Goal: Manage account settings

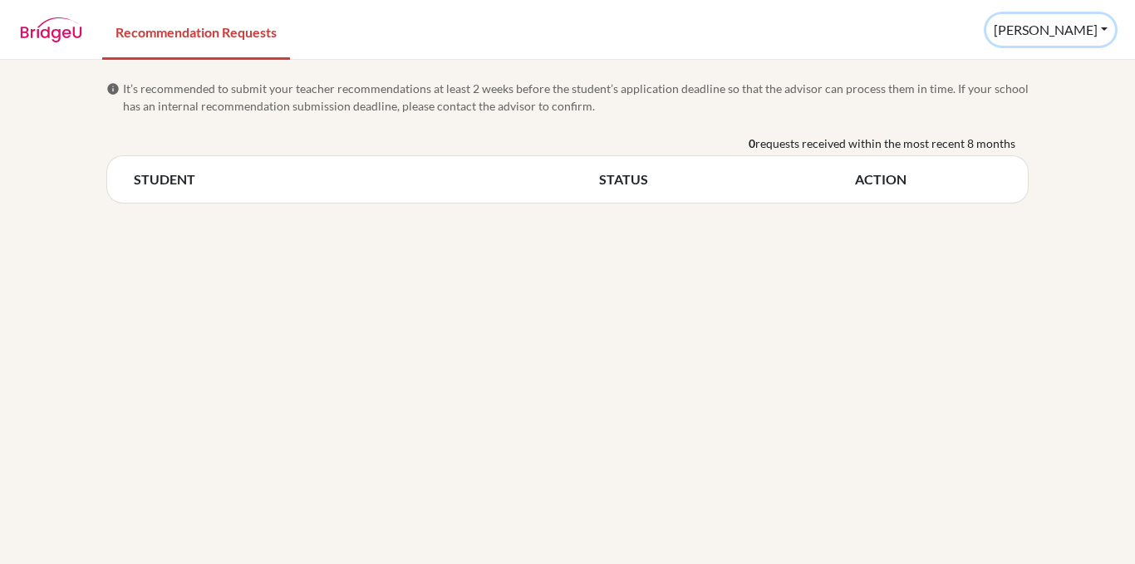
click at [1104, 27] on button "Kirk" at bounding box center [1050, 30] width 129 height 32
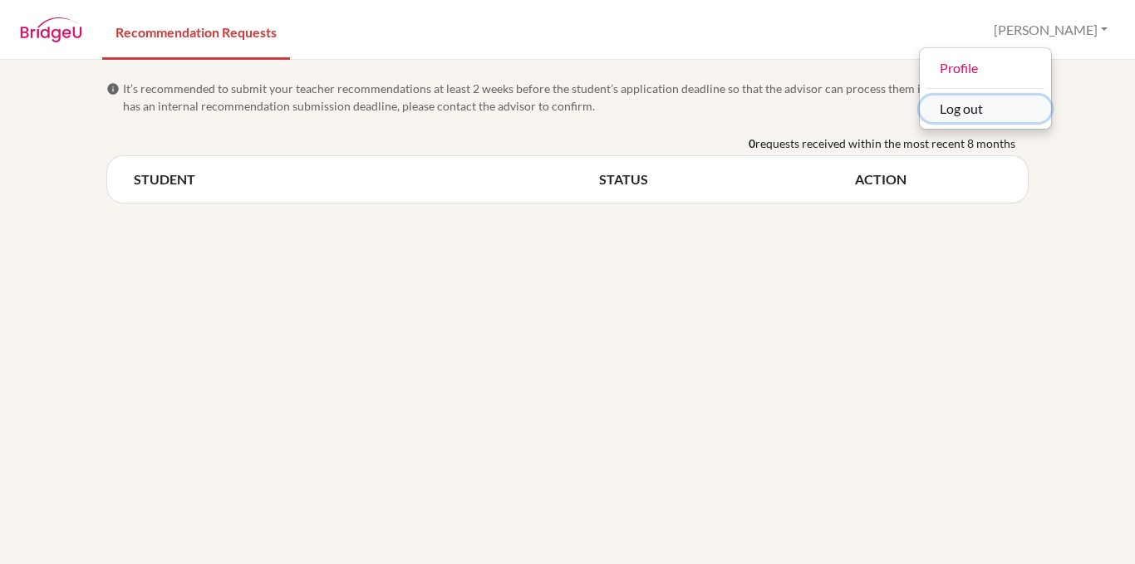
click at [1051, 113] on button "Log out" at bounding box center [984, 109] width 131 height 27
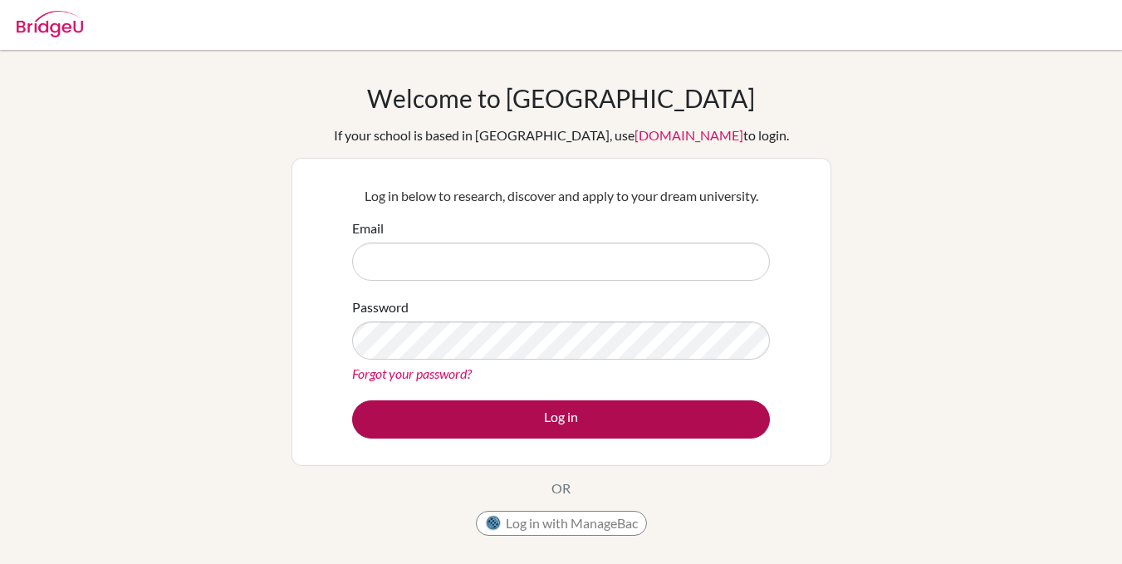
type input "[EMAIL_ADDRESS][DOMAIN_NAME]"
click at [563, 418] on button "Log in" at bounding box center [561, 419] width 418 height 38
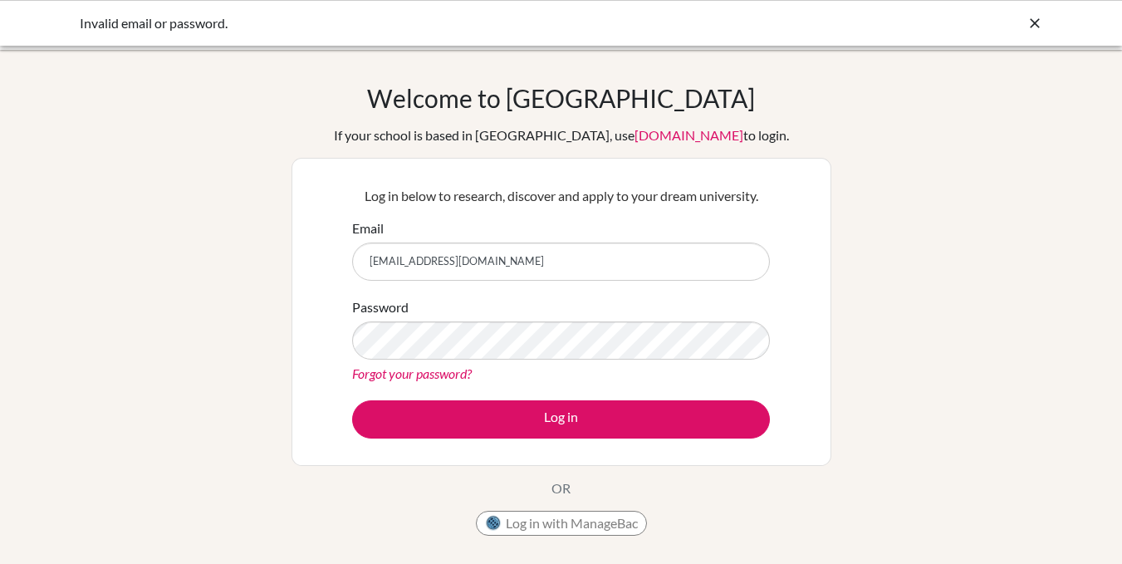
click at [390, 260] on input "[EMAIL_ADDRESS][DOMAIN_NAME]" at bounding box center [561, 262] width 418 height 38
type input "kirk.owusu-asenso@icsghana.info"
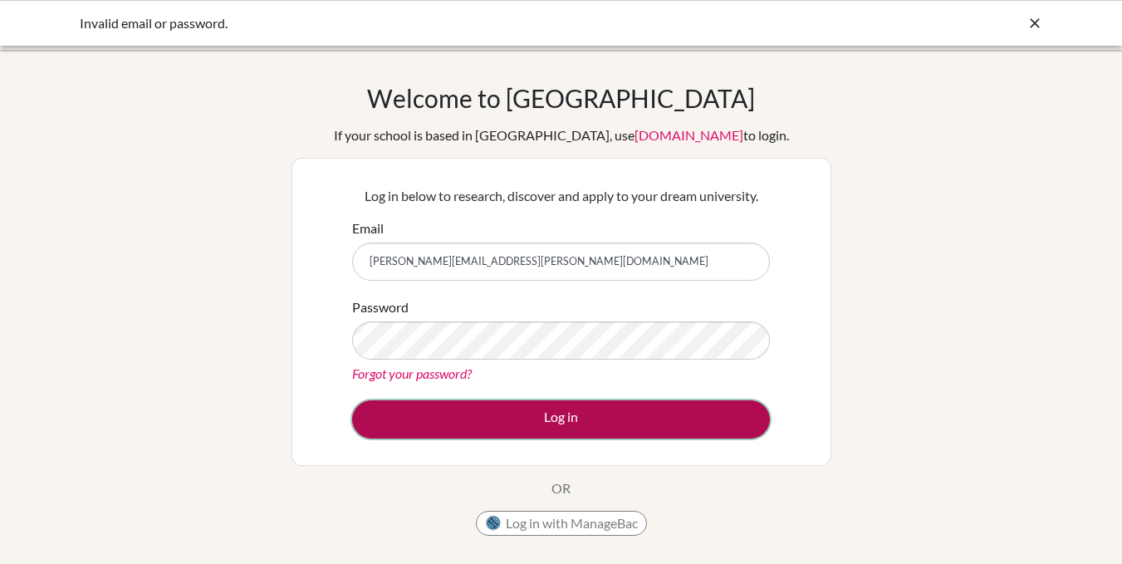
click at [550, 411] on button "Log in" at bounding box center [561, 419] width 418 height 38
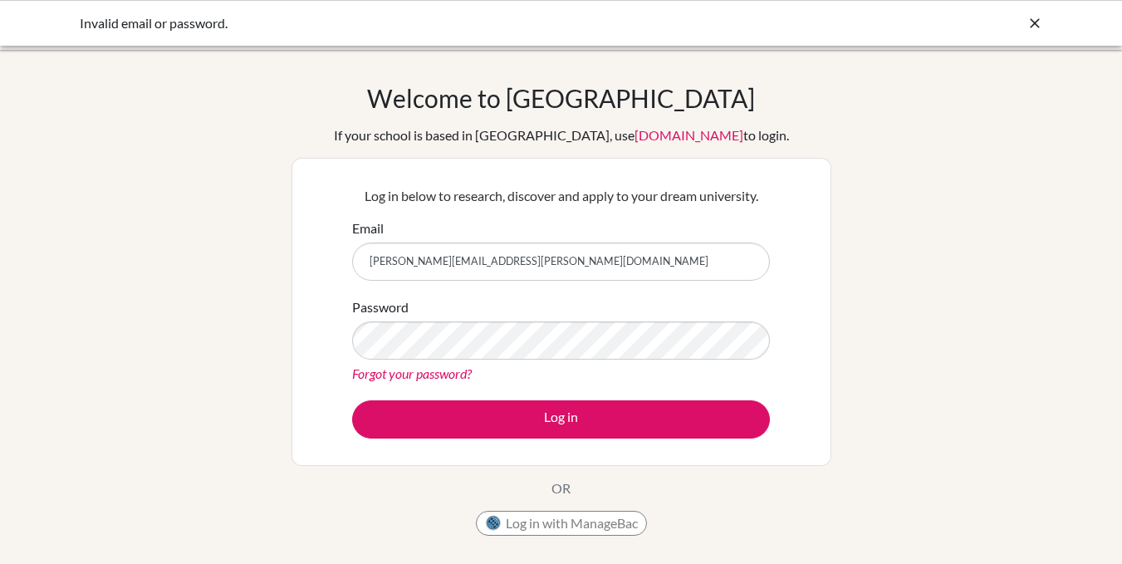
click at [1027, 26] on icon at bounding box center [1035, 23] width 17 height 17
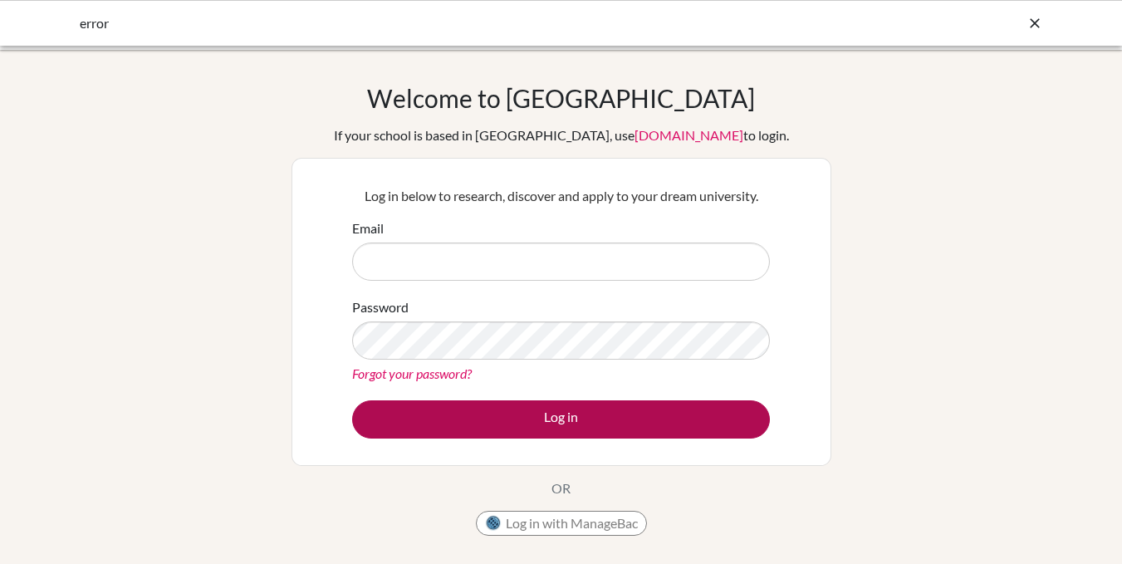
type input "[EMAIL_ADDRESS][DOMAIN_NAME]"
click at [553, 423] on button "Log in" at bounding box center [561, 419] width 418 height 38
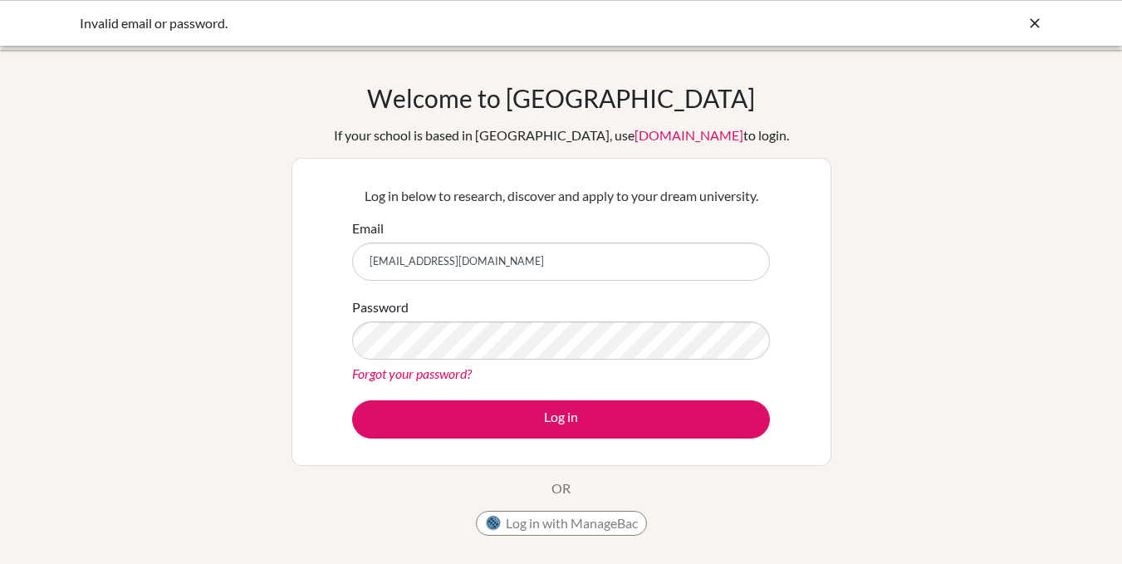
click at [1038, 22] on icon at bounding box center [1035, 23] width 17 height 17
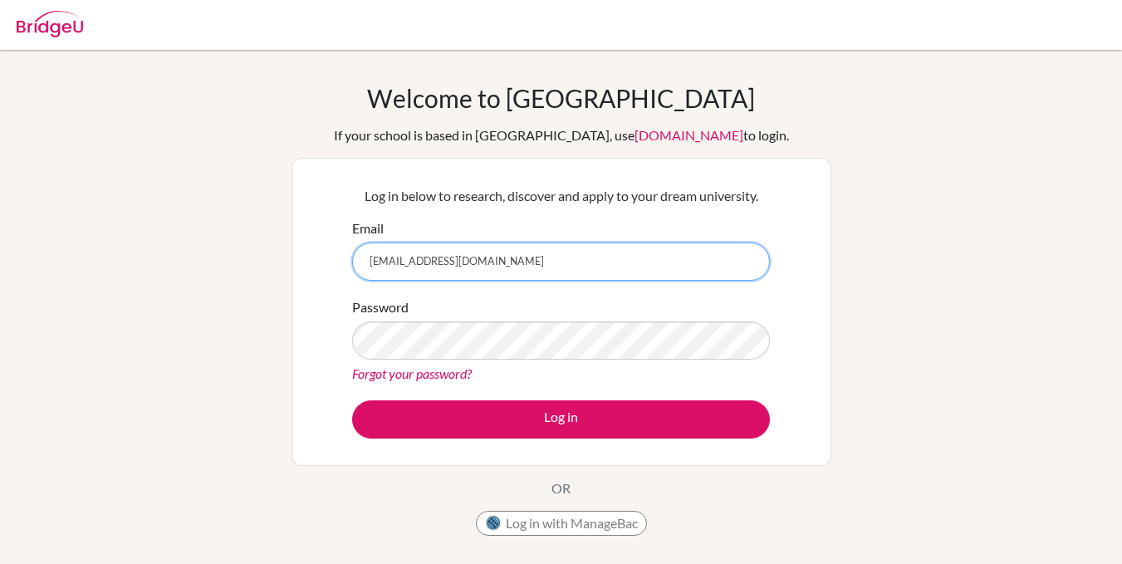
click at [526, 262] on input "[EMAIL_ADDRESS][DOMAIN_NAME]" at bounding box center [561, 262] width 418 height 38
type input "[PERSON_NAME][EMAIL_ADDRESS][PERSON_NAME][DOMAIN_NAME]"
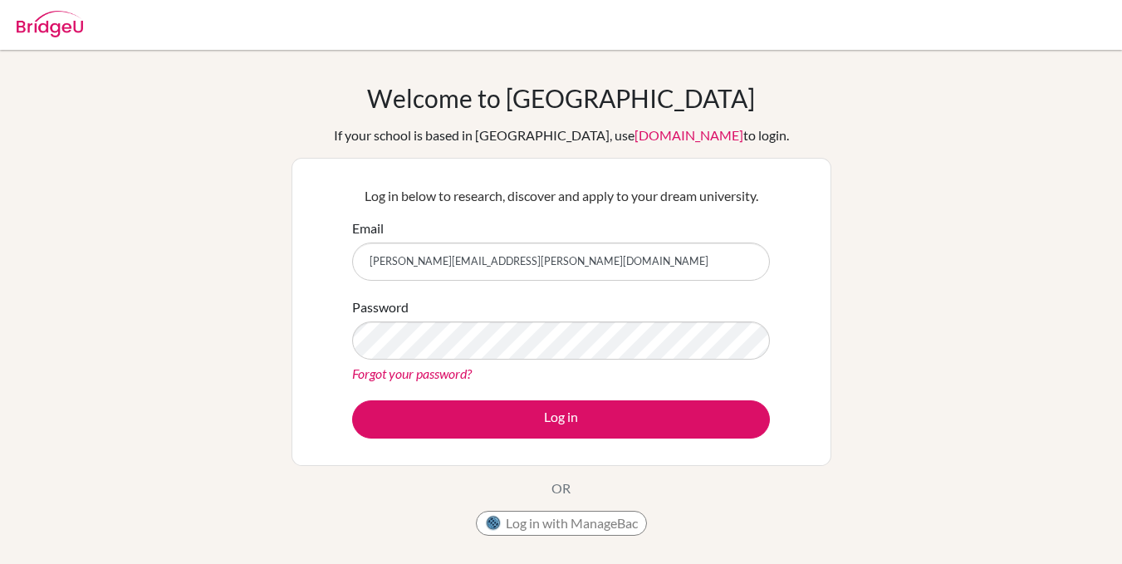
click at [448, 376] on link "Forgot your password?" at bounding box center [412, 373] width 120 height 16
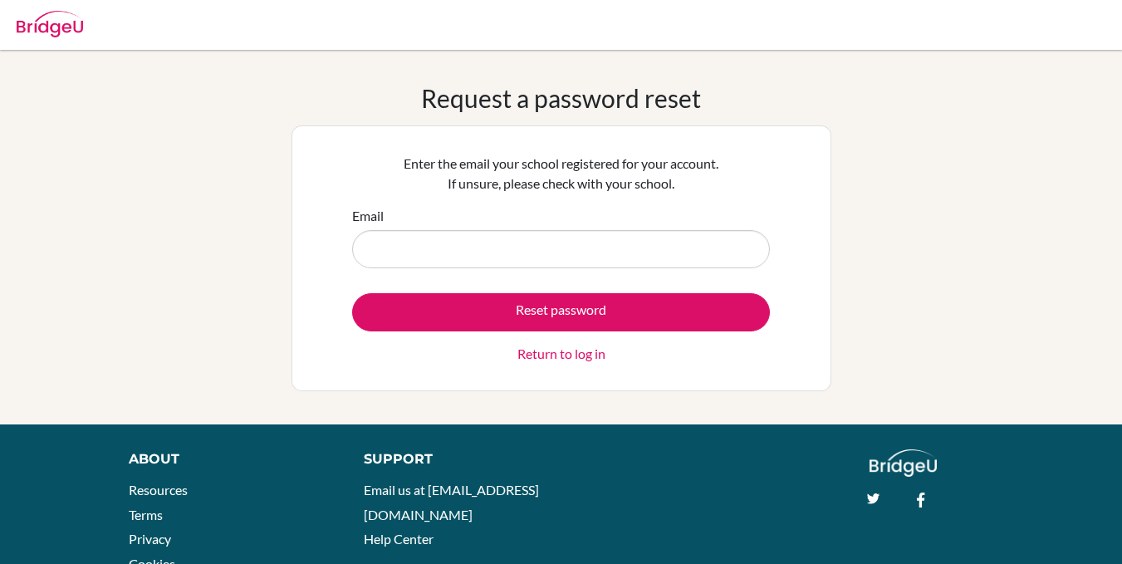
type input "[PERSON_NAME][EMAIL_ADDRESS][PERSON_NAME][DOMAIN_NAME]"
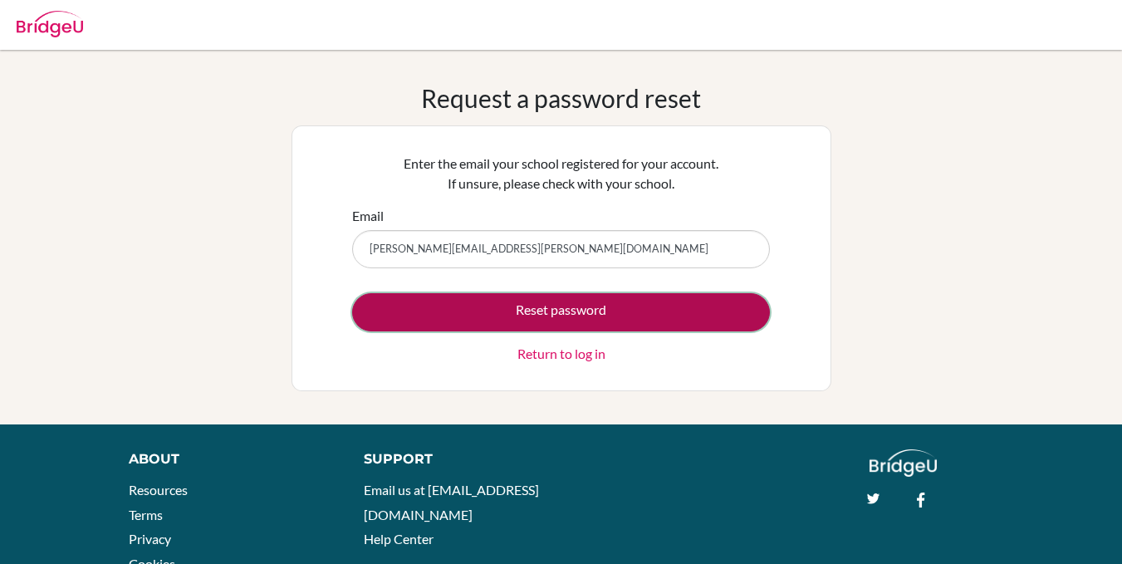
click at [552, 317] on button "Reset password" at bounding box center [561, 312] width 418 height 38
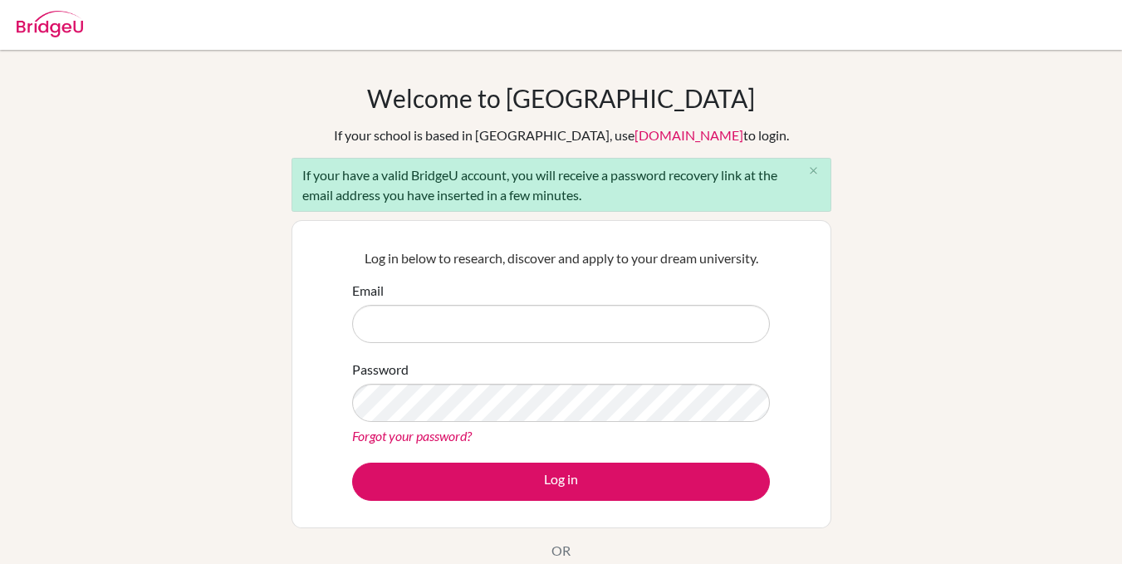
type input "[EMAIL_ADDRESS][DOMAIN_NAME]"
click at [714, 514] on div "Log in below to research, discover and apply to your dream university. Email ki…" at bounding box center [562, 374] width 540 height 308
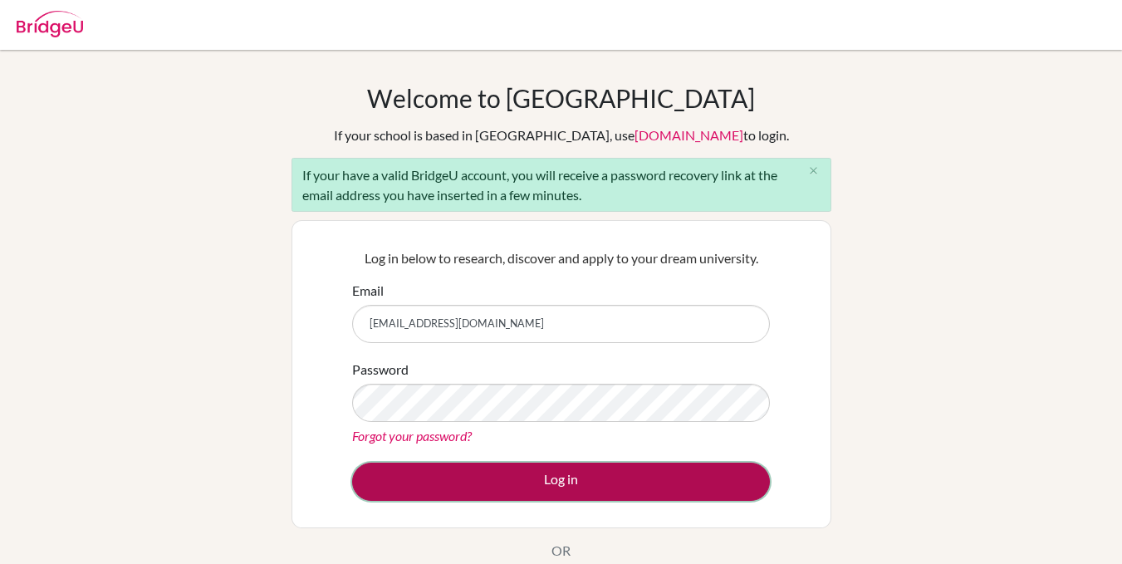
click at [625, 487] on button "Log in" at bounding box center [561, 482] width 418 height 38
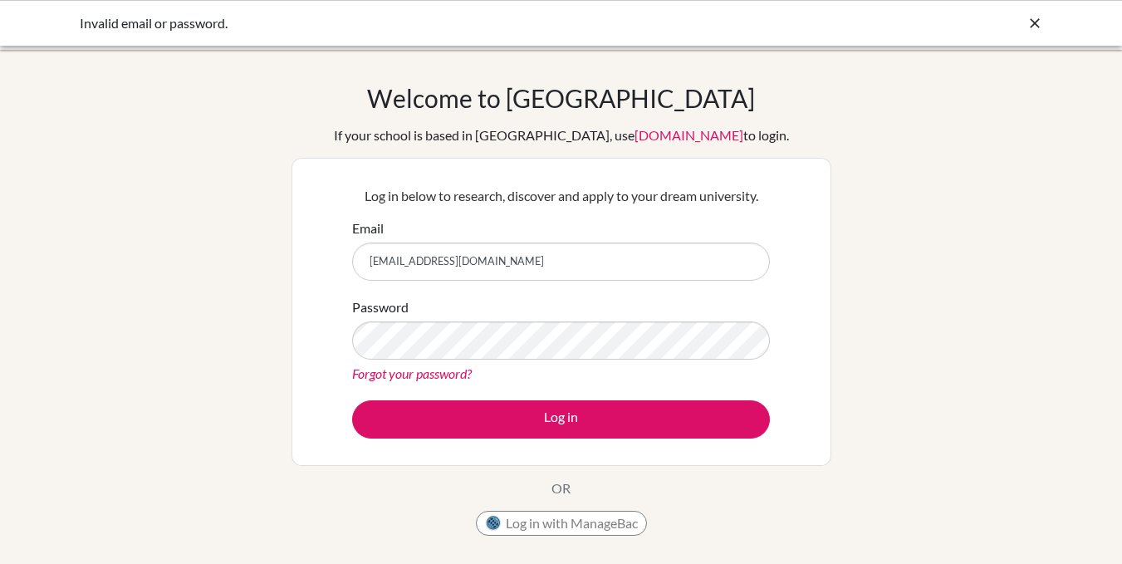
click at [526, 272] on input "[EMAIL_ADDRESS][DOMAIN_NAME]" at bounding box center [561, 262] width 418 height 38
type input "[PERSON_NAME][EMAIL_ADDRESS][PERSON_NAME][DOMAIN_NAME]"
click at [448, 371] on link "Forgot your password?" at bounding box center [412, 373] width 120 height 16
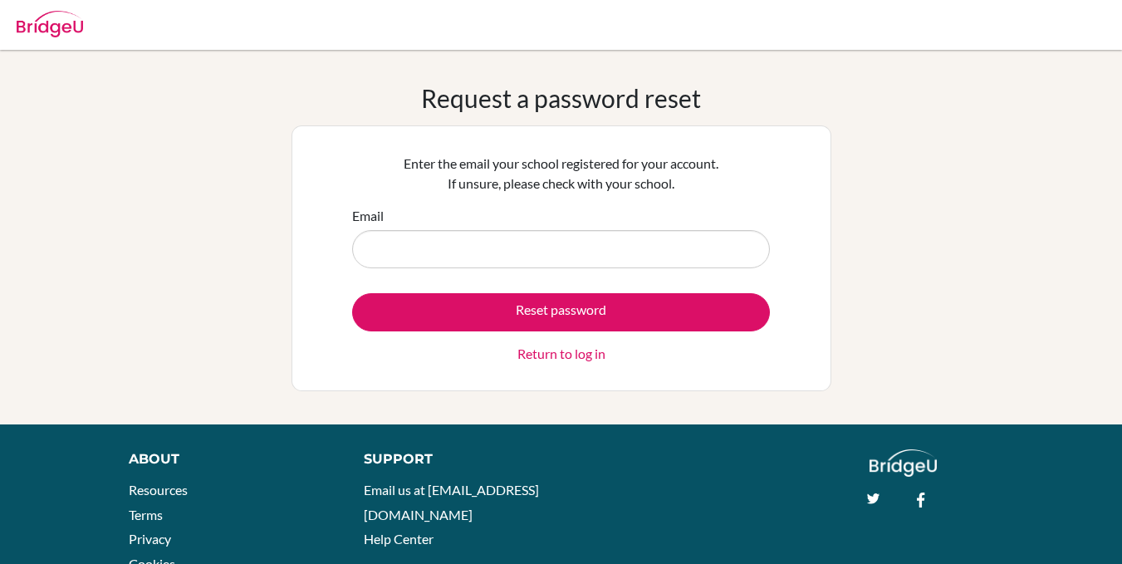
type input "kirk.owusu-asenso@icsghana.info"
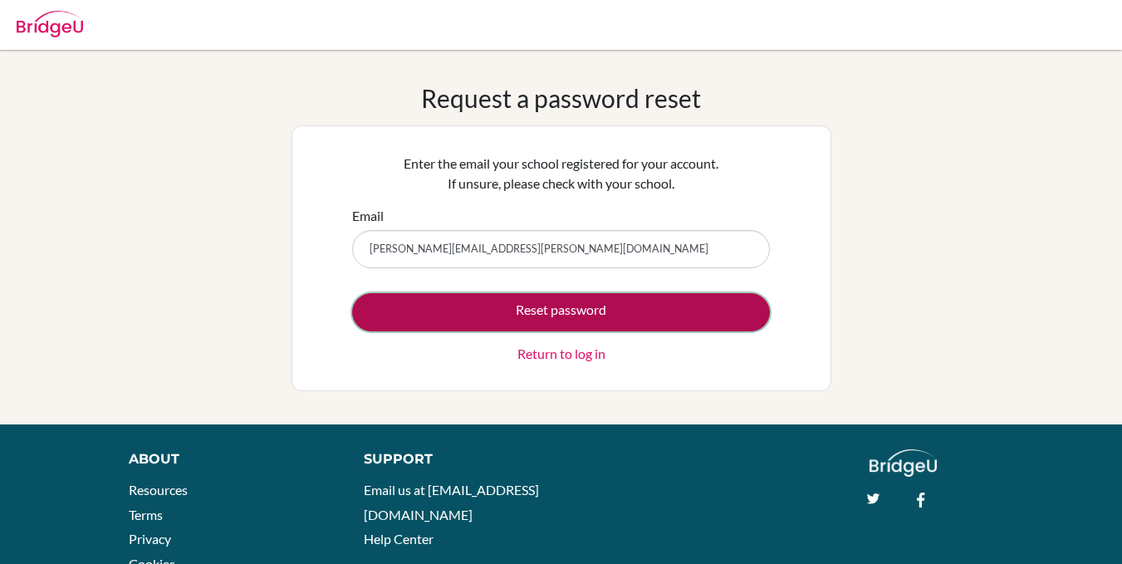
click at [547, 321] on button "Reset password" at bounding box center [561, 312] width 418 height 38
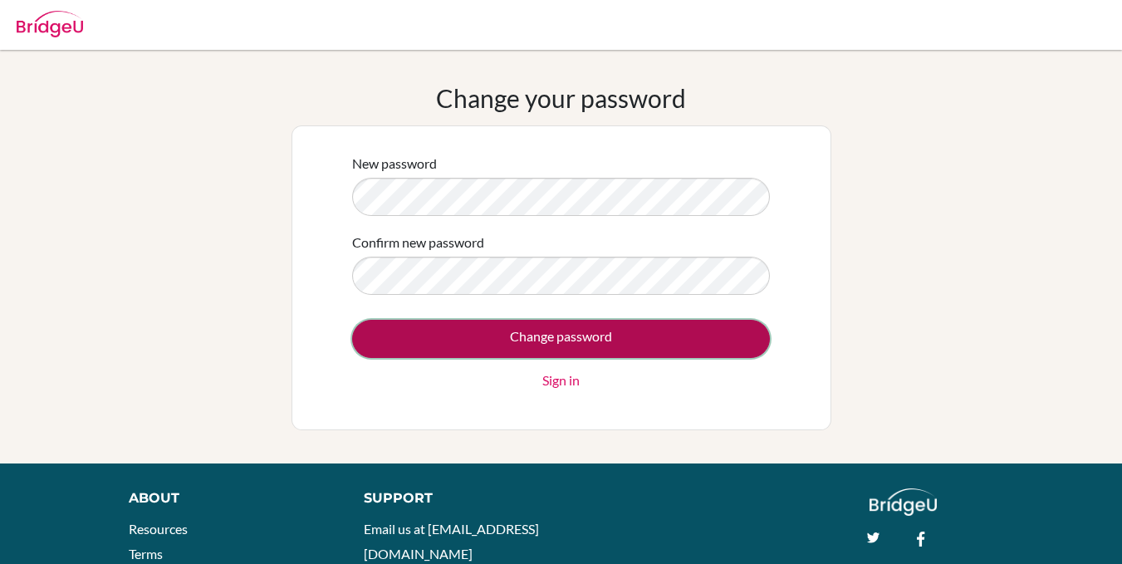
click at [478, 343] on input "Change password" at bounding box center [561, 339] width 418 height 38
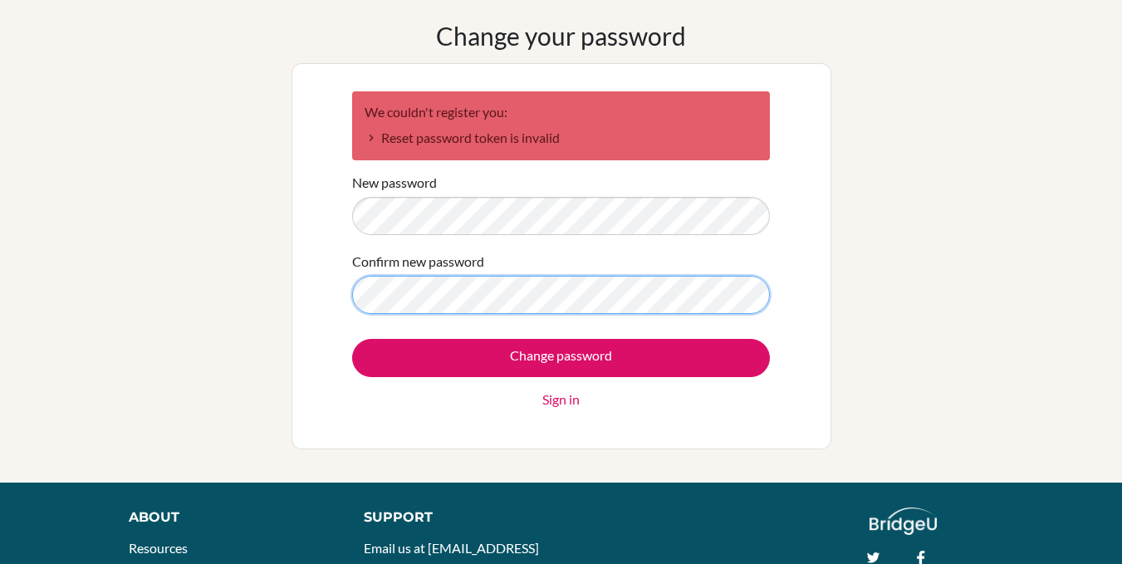
scroll to position [71, 0]
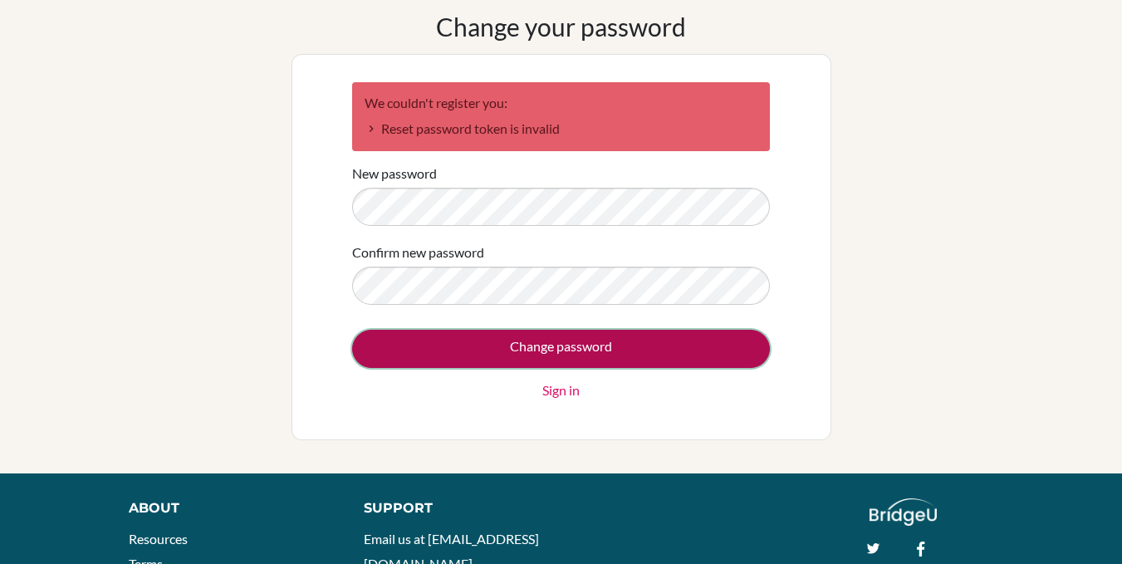
click at [582, 349] on input "Change password" at bounding box center [561, 349] width 418 height 38
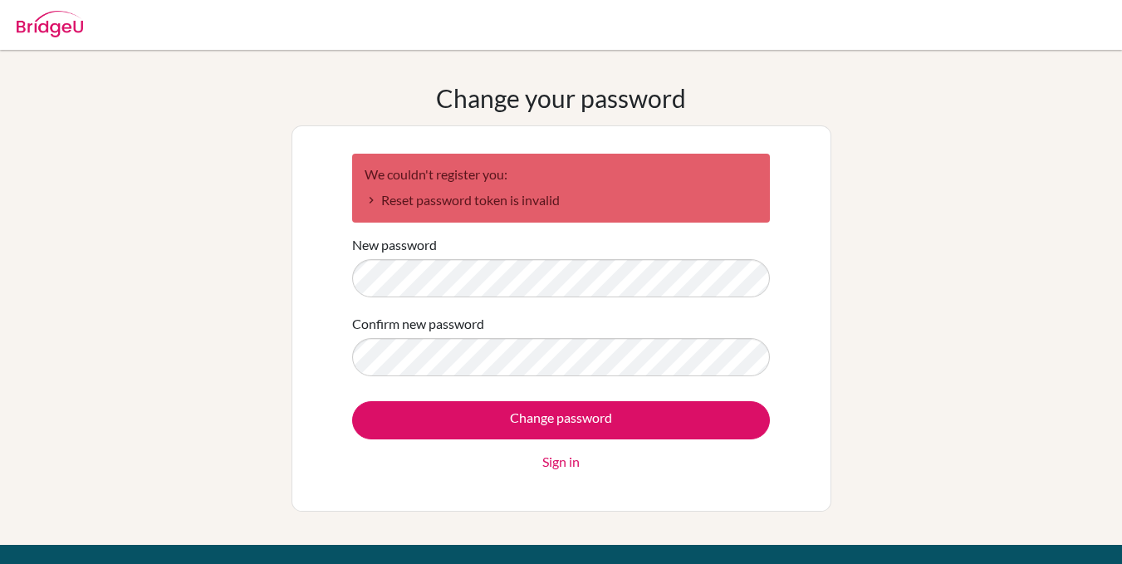
scroll to position [71, 0]
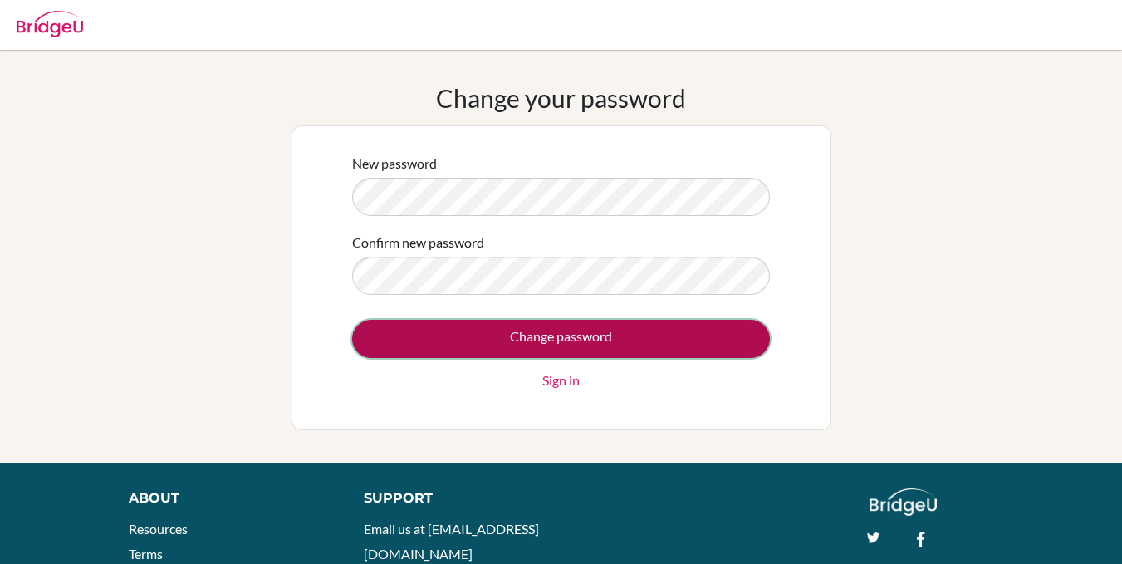
click at [390, 335] on input "Change password" at bounding box center [561, 339] width 418 height 38
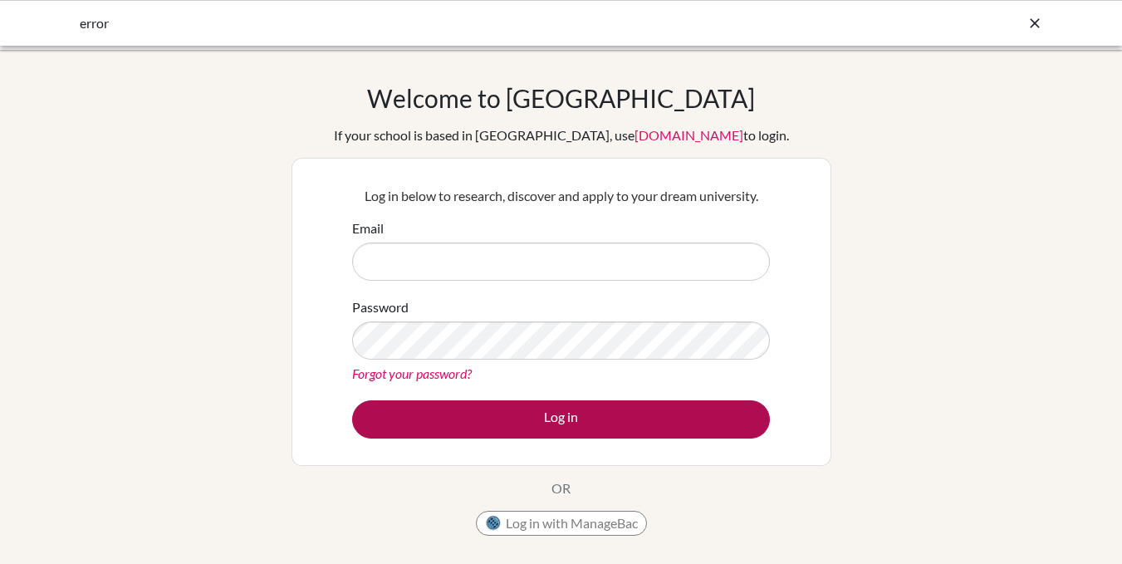
type input "[EMAIL_ADDRESS][DOMAIN_NAME]"
click at [410, 417] on button "Log in" at bounding box center [561, 419] width 418 height 38
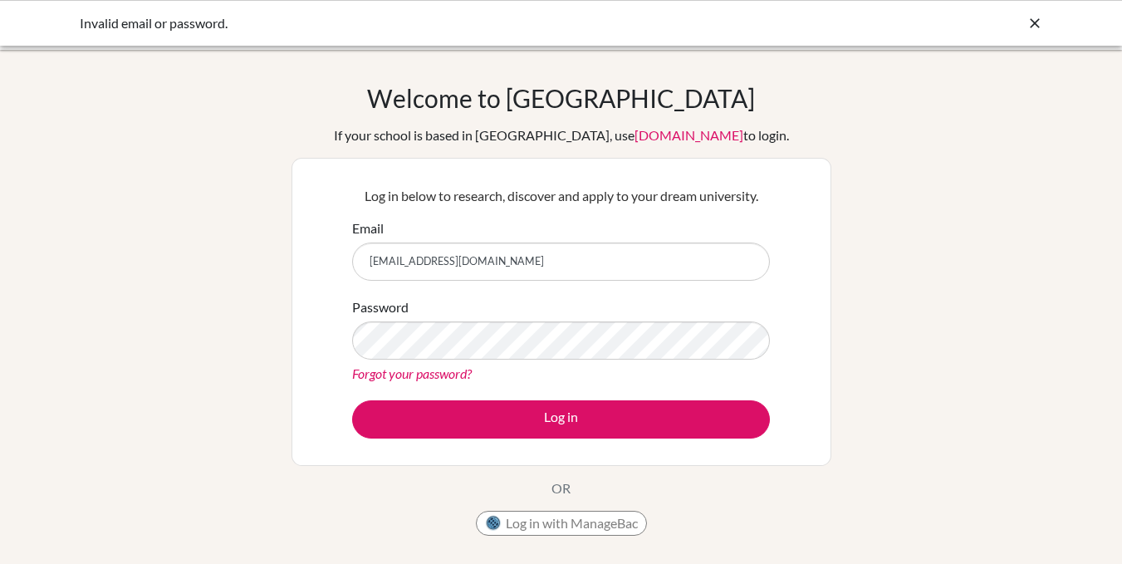
click at [410, 371] on link "Forgot your password?" at bounding box center [412, 373] width 120 height 16
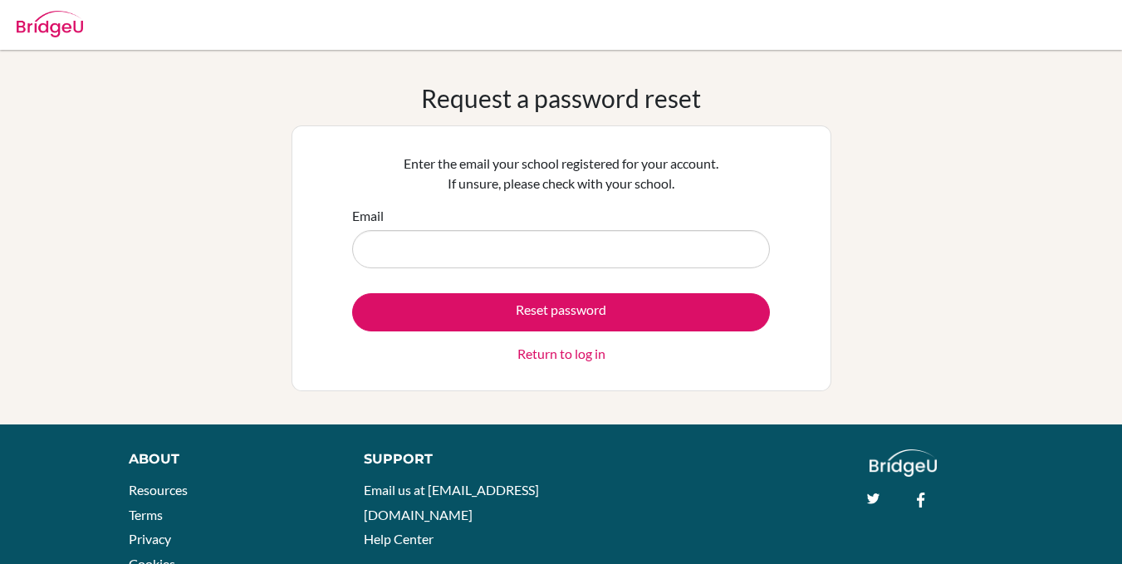
type input "[EMAIL_ADDRESS][DOMAIN_NAME]"
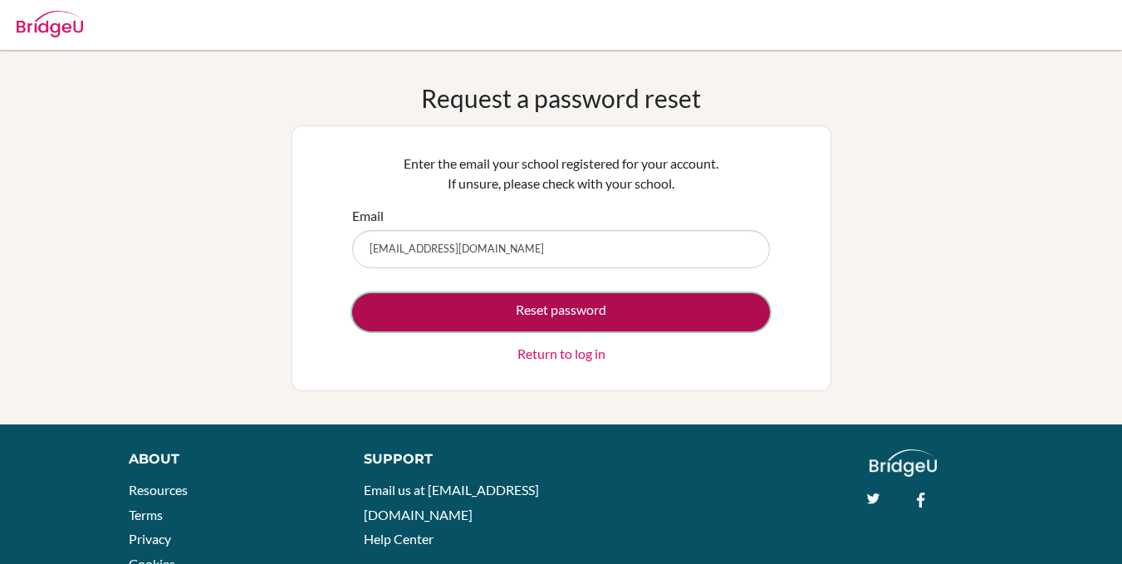
click at [529, 311] on button "Reset password" at bounding box center [561, 312] width 418 height 38
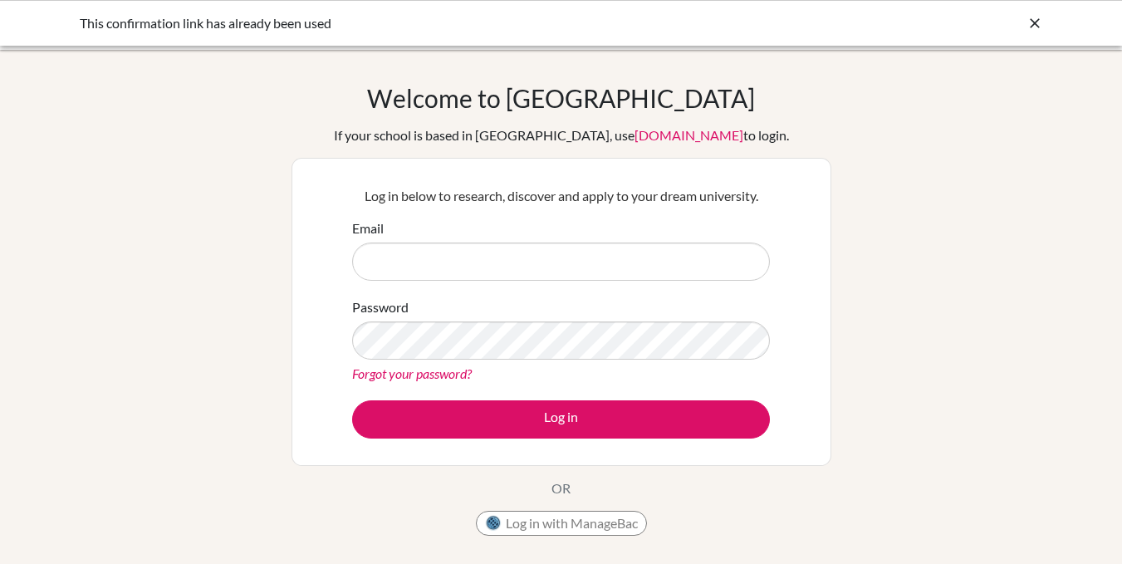
type input "[EMAIL_ADDRESS][DOMAIN_NAME]"
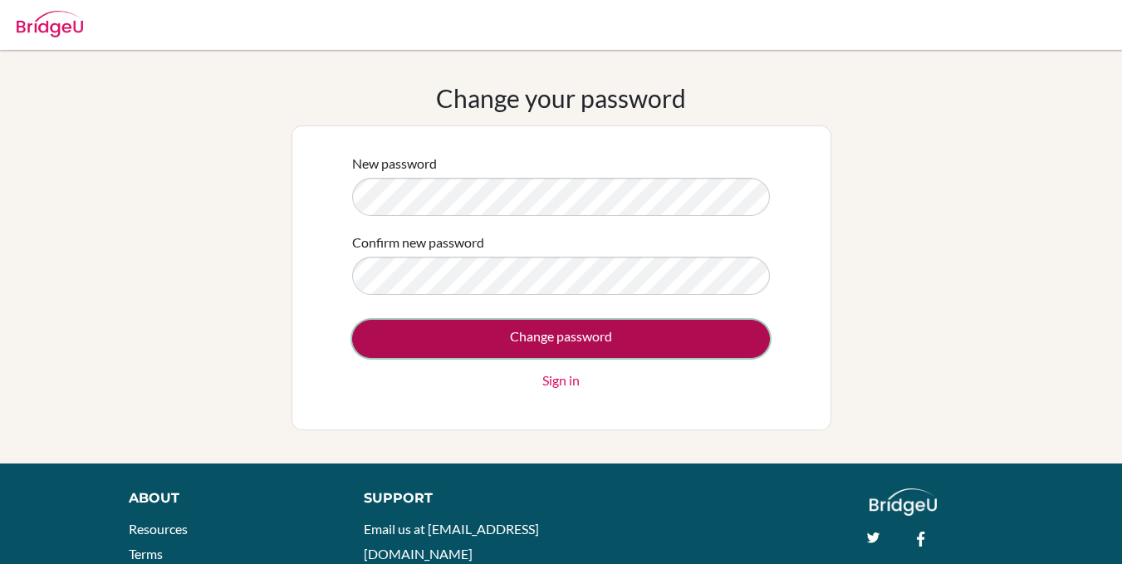
click at [387, 346] on input "Change password" at bounding box center [561, 339] width 418 height 38
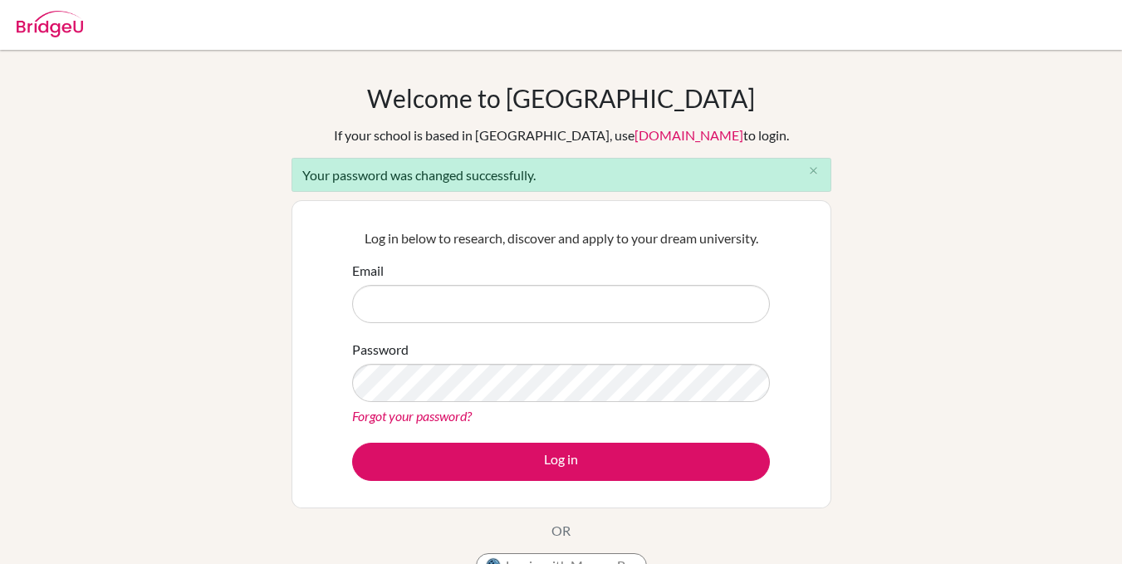
type input "[EMAIL_ADDRESS][DOMAIN_NAME]"
click at [725, 501] on div "Log in below to research, discover and apply to your dream university. Email [E…" at bounding box center [562, 354] width 540 height 308
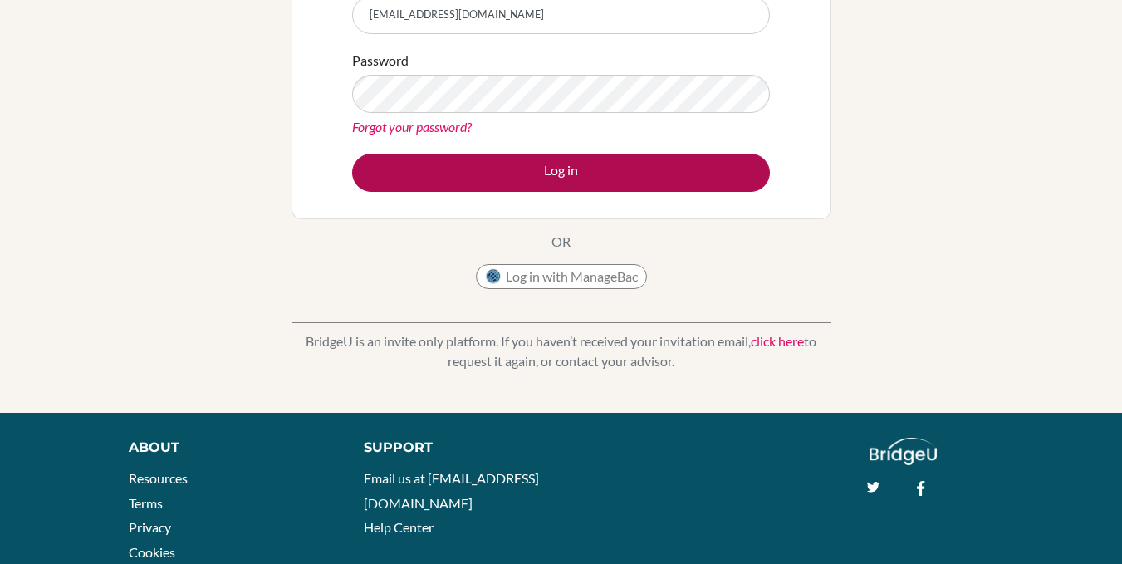
scroll to position [291, 0]
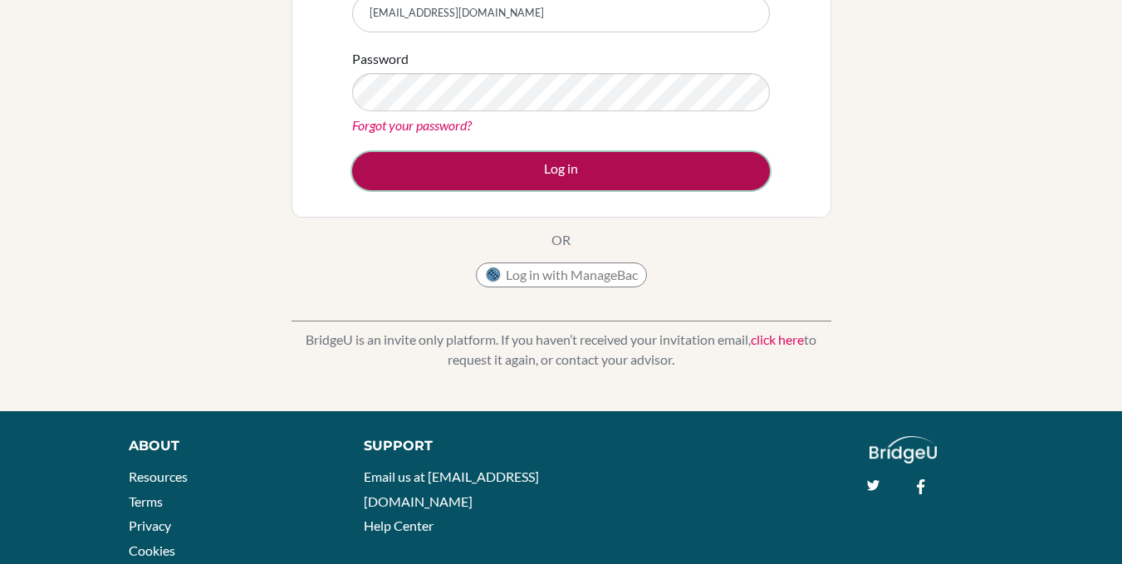
click at [562, 169] on button "Log in" at bounding box center [561, 171] width 418 height 38
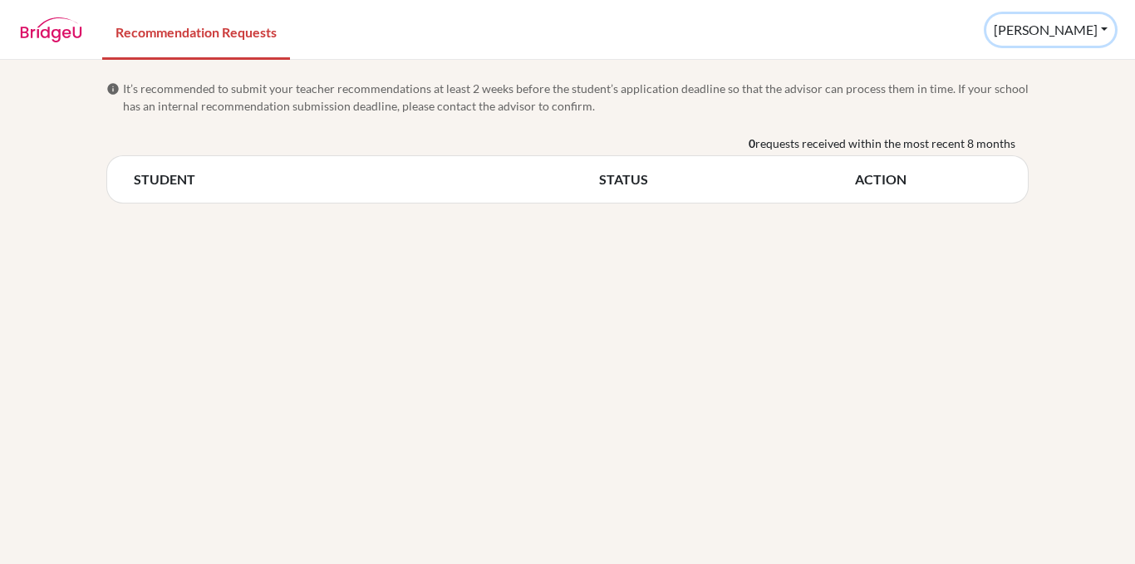
click at [1097, 27] on button "Kirk" at bounding box center [1050, 30] width 129 height 32
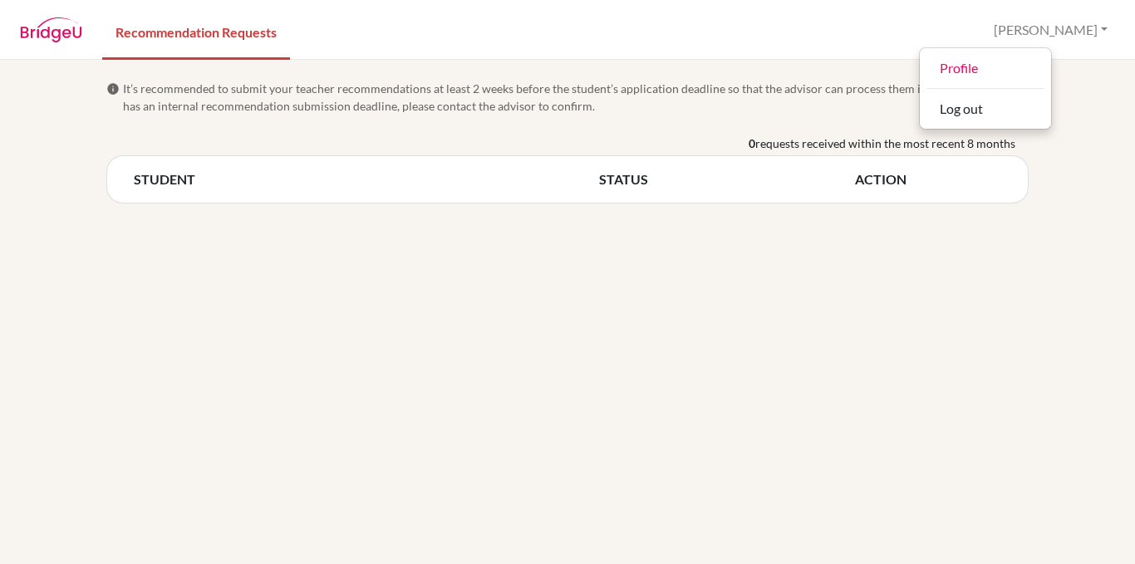
click at [968, 275] on div "info It’s recommended to submit your teacher recommendations at least 2 weeks b…" at bounding box center [567, 312] width 1135 height 504
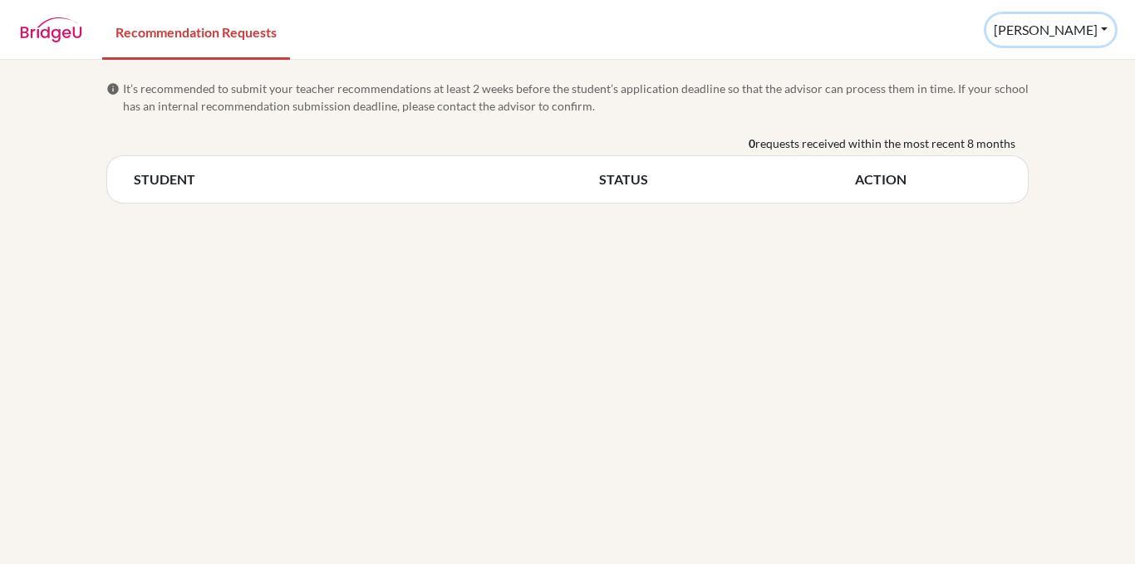
click at [1097, 35] on button "Kirk" at bounding box center [1050, 30] width 129 height 32
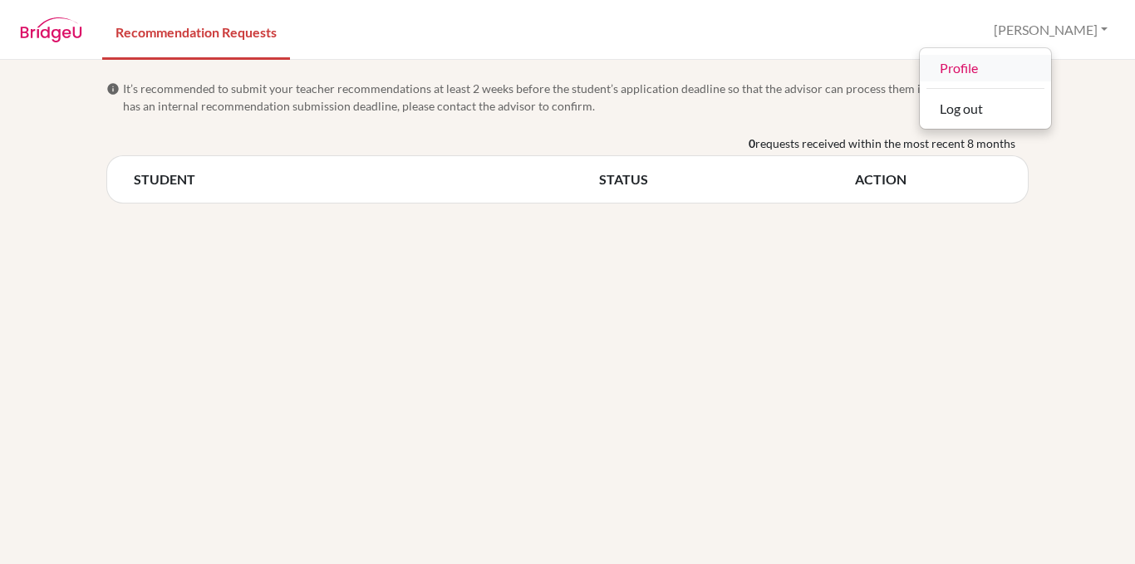
click at [1051, 74] on link "Profile" at bounding box center [984, 68] width 131 height 27
click at [169, 184] on th "STUDENT" at bounding box center [366, 179] width 465 height 20
click at [468, 184] on th "STUDENT" at bounding box center [366, 179] width 465 height 20
click at [864, 181] on th "ACTION" at bounding box center [928, 179] width 146 height 20
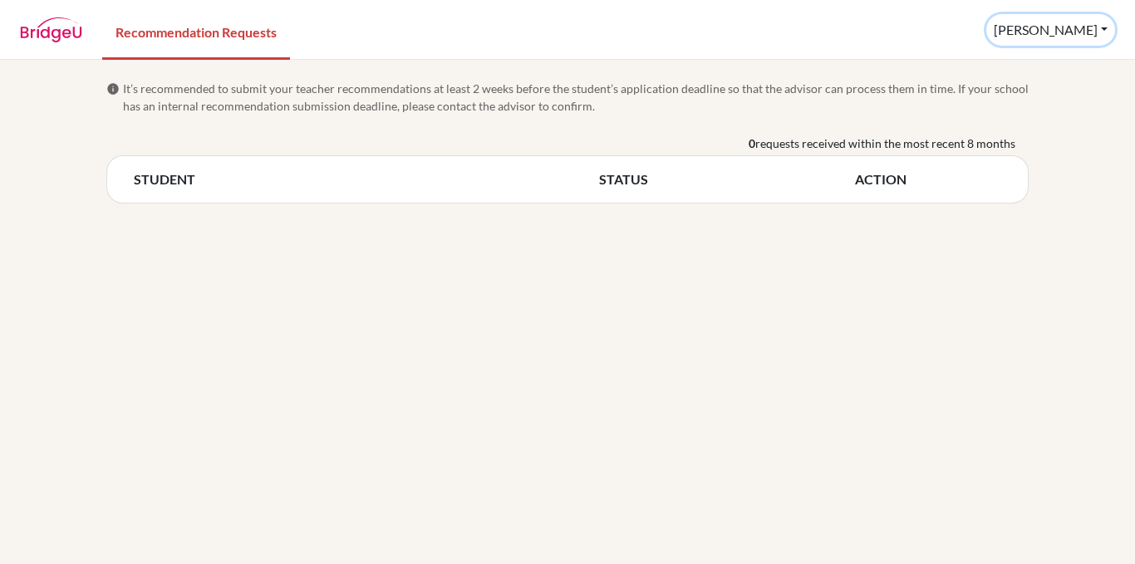
click at [1103, 33] on button "Kirk" at bounding box center [1050, 30] width 129 height 32
click at [155, 48] on link "Recommendation Requests" at bounding box center [196, 30] width 188 height 57
click at [184, 181] on th "STUDENT" at bounding box center [366, 179] width 465 height 20
click at [1105, 25] on button "[PERSON_NAME]" at bounding box center [1050, 30] width 129 height 32
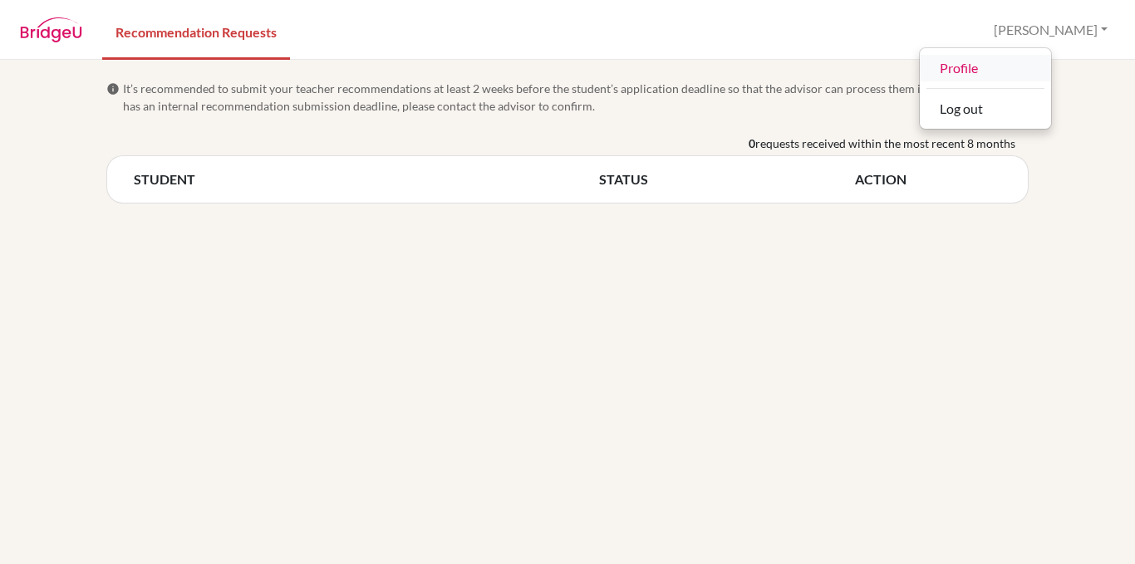
click at [1051, 80] on link "Profile" at bounding box center [984, 68] width 131 height 27
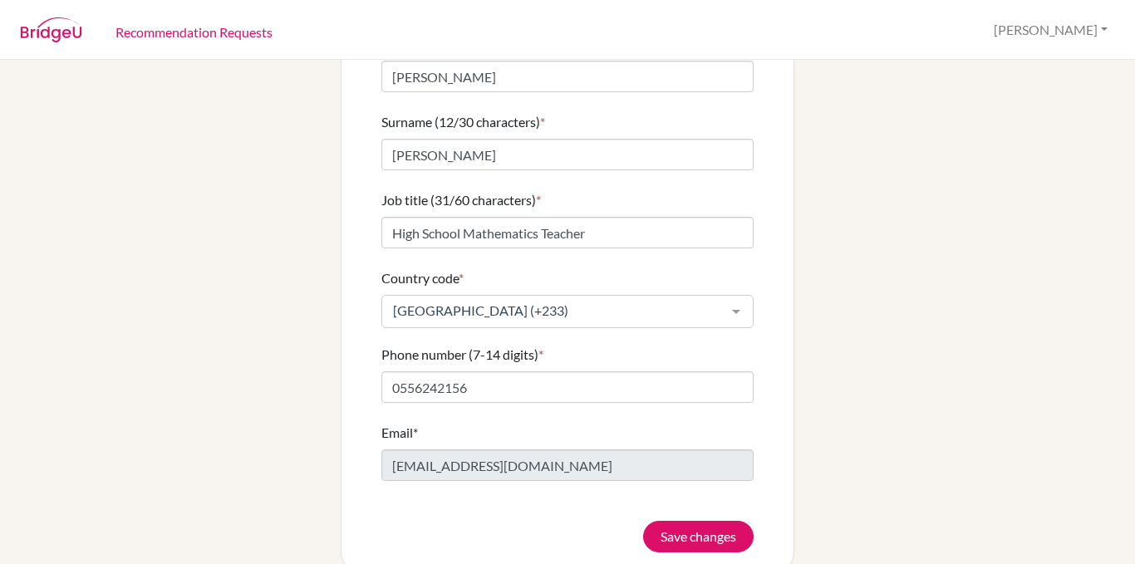
scroll to position [144, 0]
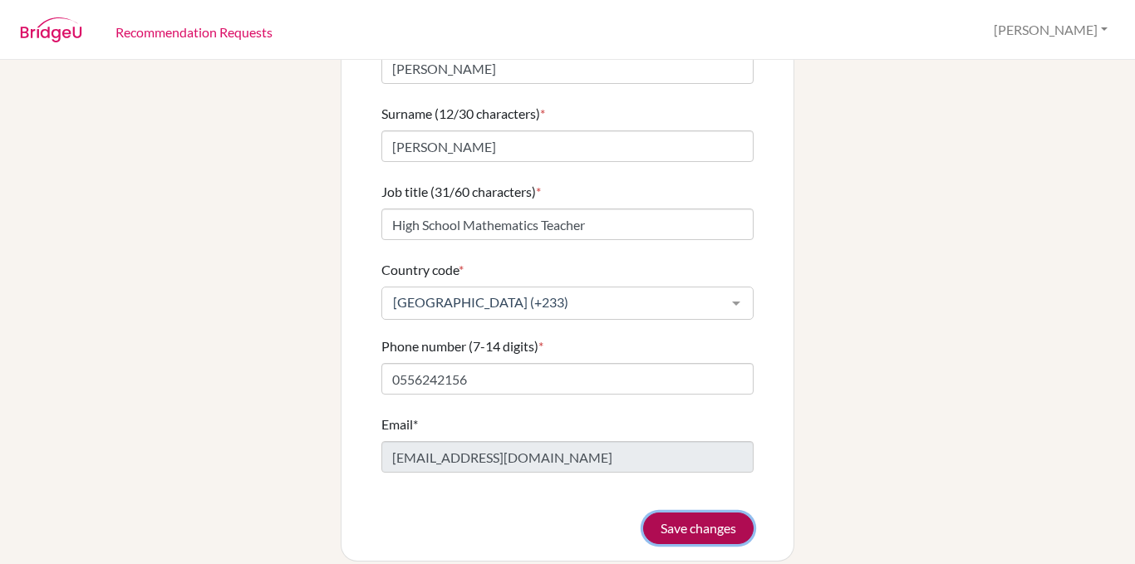
click at [656, 524] on button "Save changes" at bounding box center [698, 528] width 110 height 32
